Goal: Information Seeking & Learning: Learn about a topic

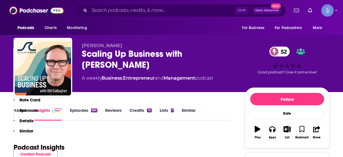
scroll to position [454, 0]
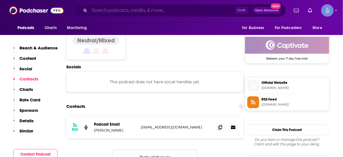
click at [129, 8] on input "Search podcasts, credits, & more..." at bounding box center [163, 10] width 146 height 9
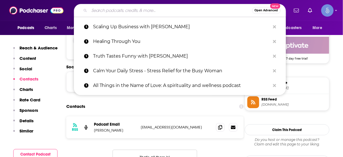
paste input "Business Growth Lab"
type input "Business Growth Lab"
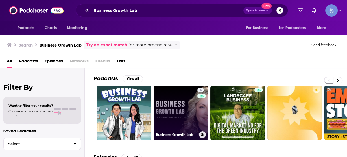
click at [175, 106] on link "4 Business Growth Lab" at bounding box center [181, 113] width 55 height 55
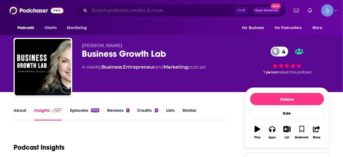
click at [138, 12] on input "Search podcasts, credits, & more..." at bounding box center [163, 10] width 146 height 9
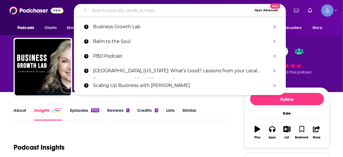
paste input "The Agency Profit Podcast"
type input "The Agency Profit Podcast"
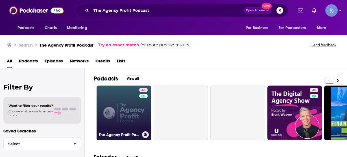
click at [124, 105] on link "48 The Agency Profit Podcast" at bounding box center [124, 113] width 55 height 55
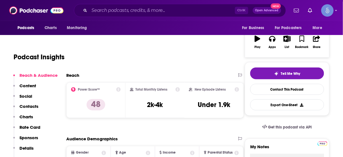
click at [30, 107] on p "Contacts" at bounding box center [28, 106] width 19 height 5
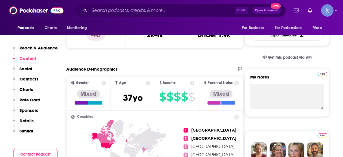
scroll to position [125, 0]
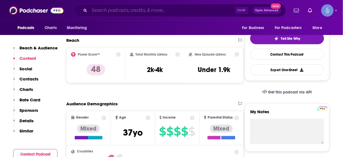
click at [156, 9] on input "Search podcasts, credits, & more..." at bounding box center [163, 10] width 146 height 9
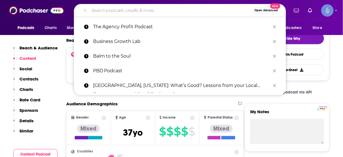
paste input "Profit Cleaners: Grow Your Cleaning Company and Redefine Profit"
type input "Profit Cleaners: Grow Your Cleaning Company and Redefine Profit"
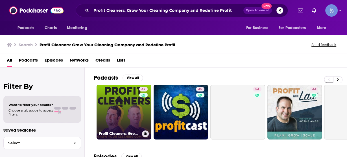
click at [130, 110] on link "47 Profit Cleaners: Grow Your Cleaning Company and Redefine Profit" at bounding box center [124, 112] width 55 height 55
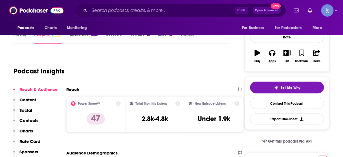
scroll to position [113, 0]
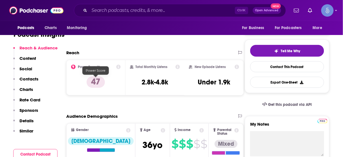
click at [32, 79] on p "Contacts" at bounding box center [28, 78] width 19 height 5
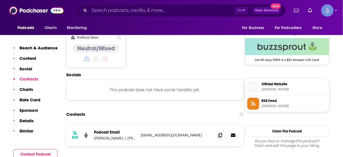
scroll to position [454, 0]
